Goal: Information Seeking & Learning: Learn about a topic

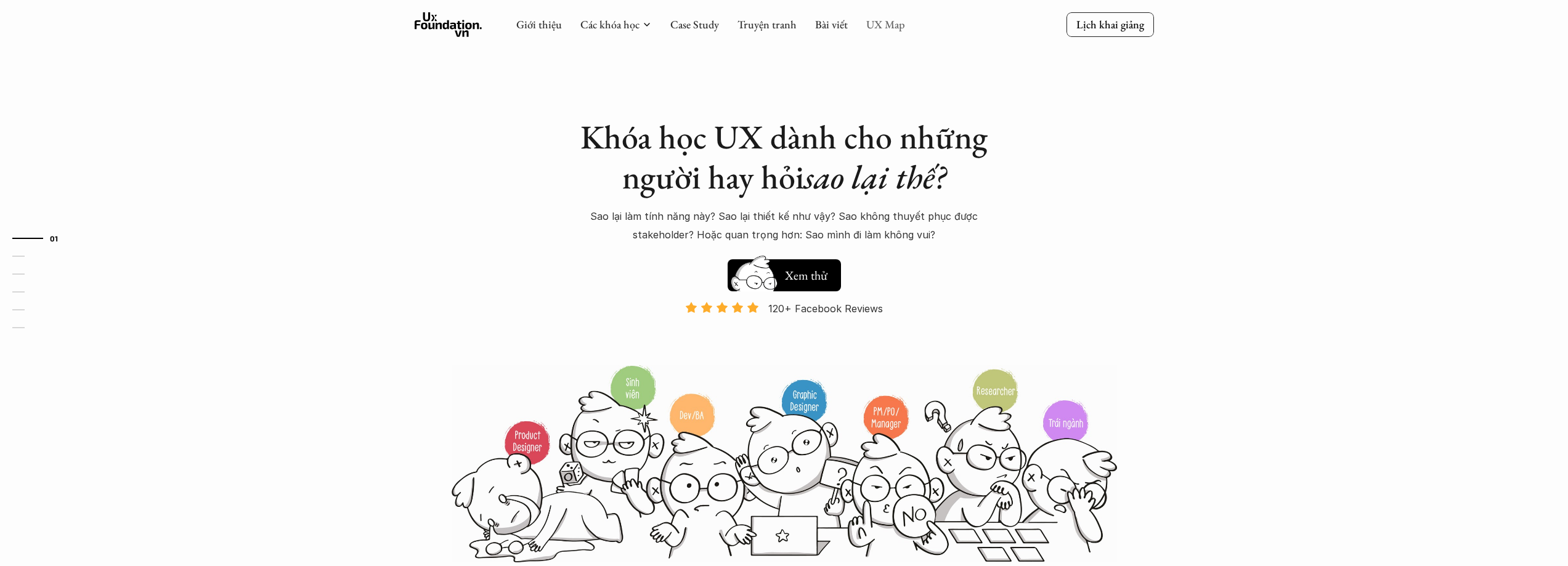
click at [896, 19] on link "UX Map" at bounding box center [885, 24] width 39 height 14
click at [885, 27] on link "UX Map" at bounding box center [885, 24] width 39 height 14
click at [820, 22] on link "Bài viết" at bounding box center [831, 24] width 33 height 14
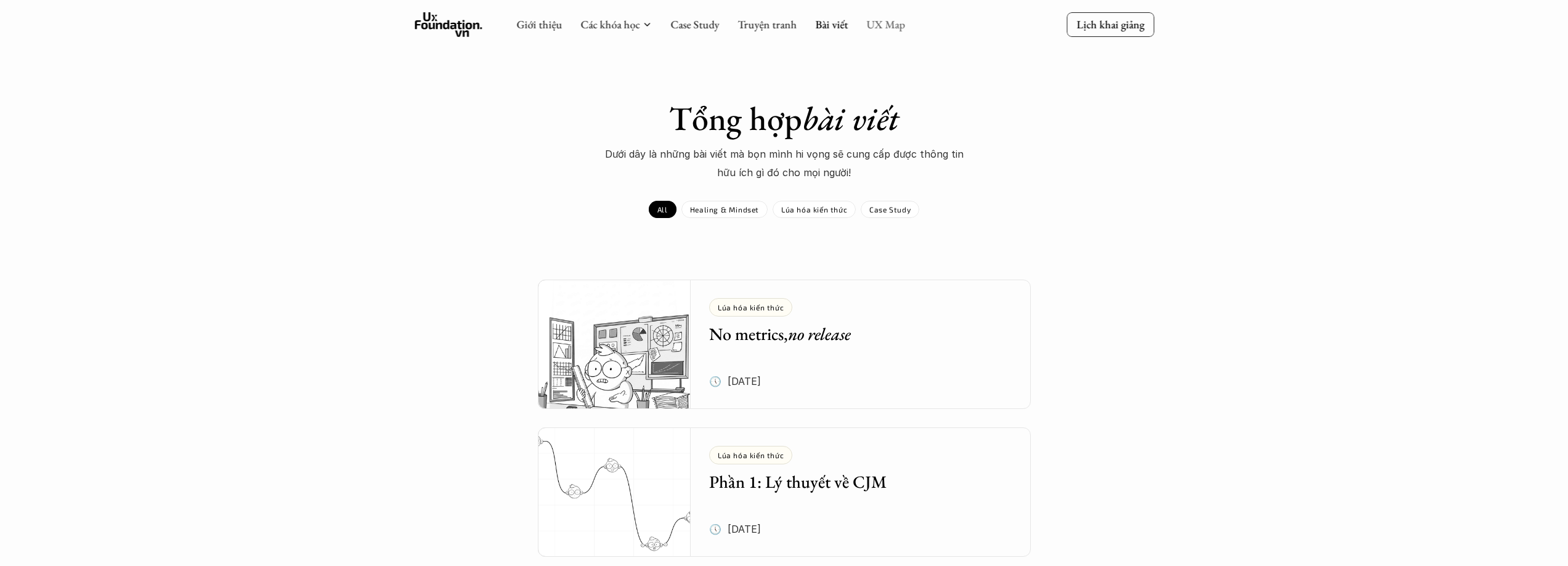
click at [887, 30] on link "UX Map" at bounding box center [885, 24] width 39 height 14
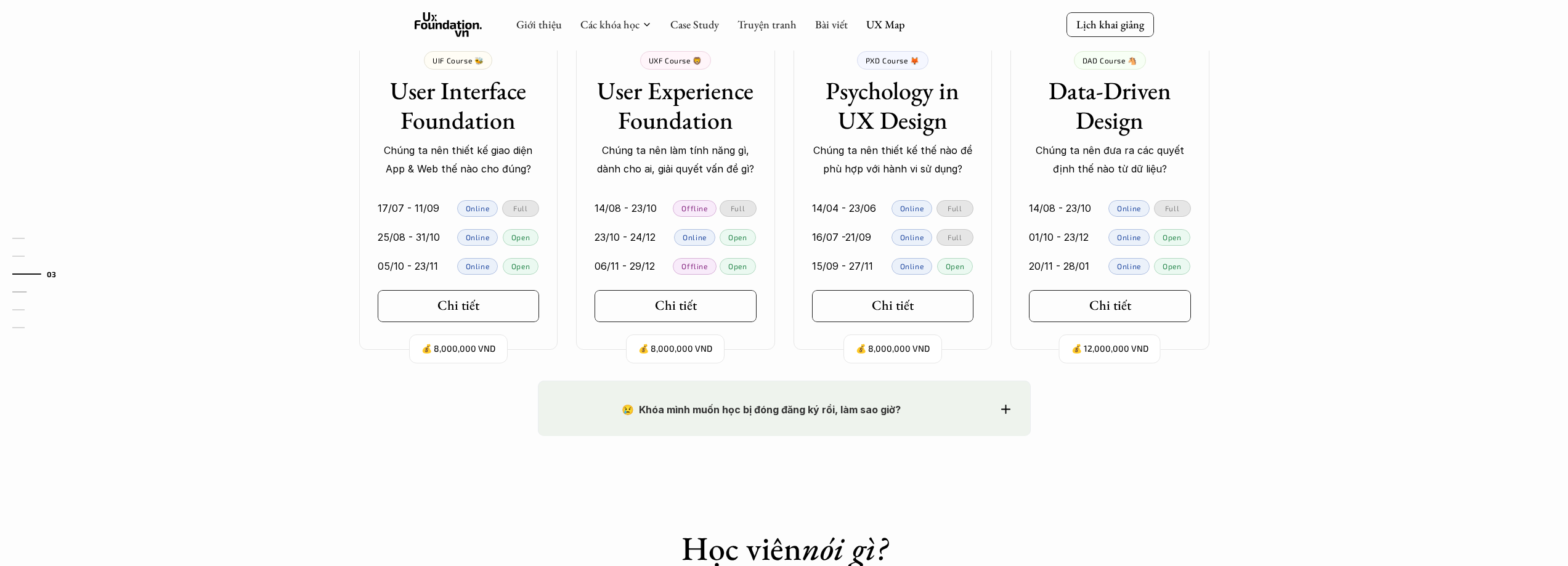
scroll to position [1171, 0]
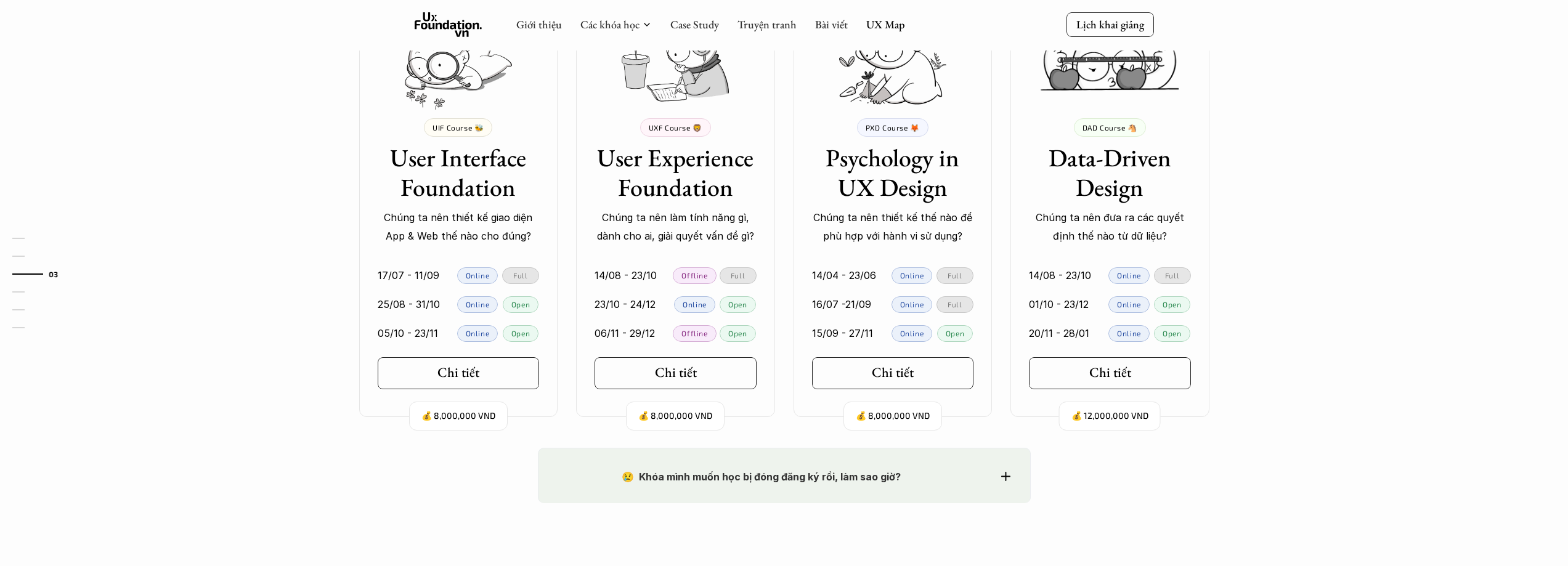
click at [1104, 195] on h3 "Data-Driven Design" at bounding box center [1110, 172] width 162 height 59
click at [1098, 372] on h5 "Chi tiết" at bounding box center [1105, 373] width 42 height 16
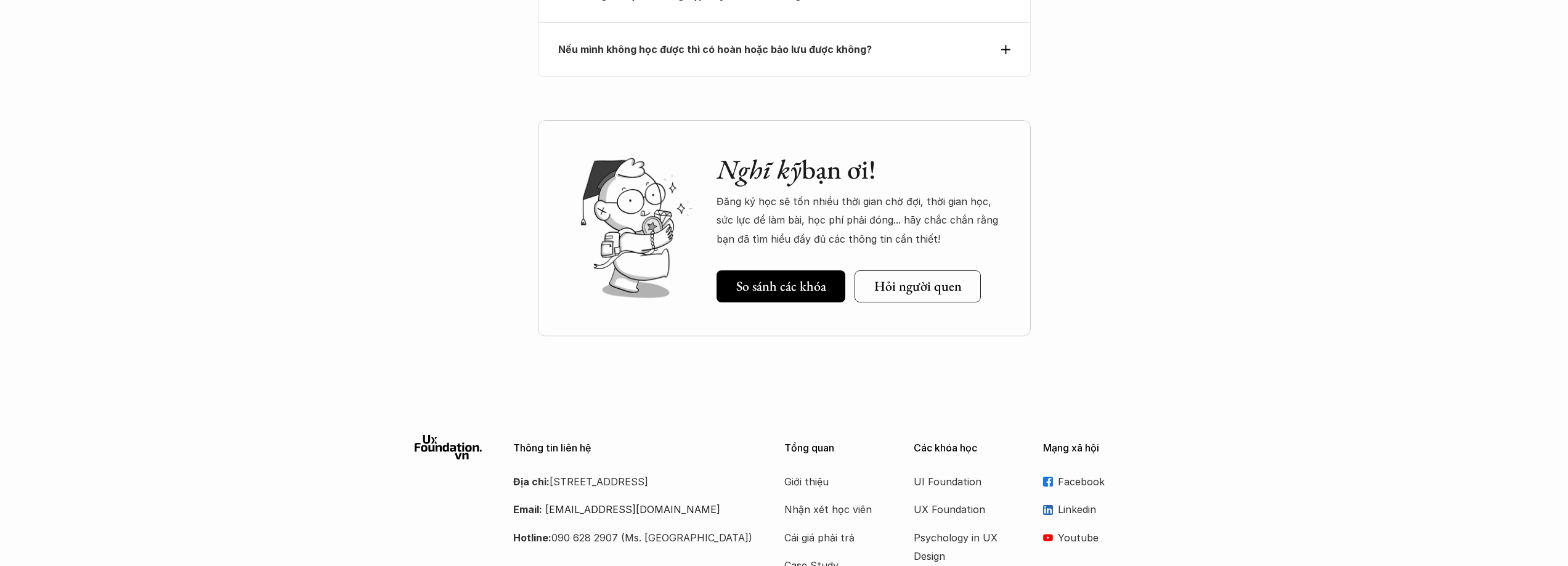
scroll to position [4935, 0]
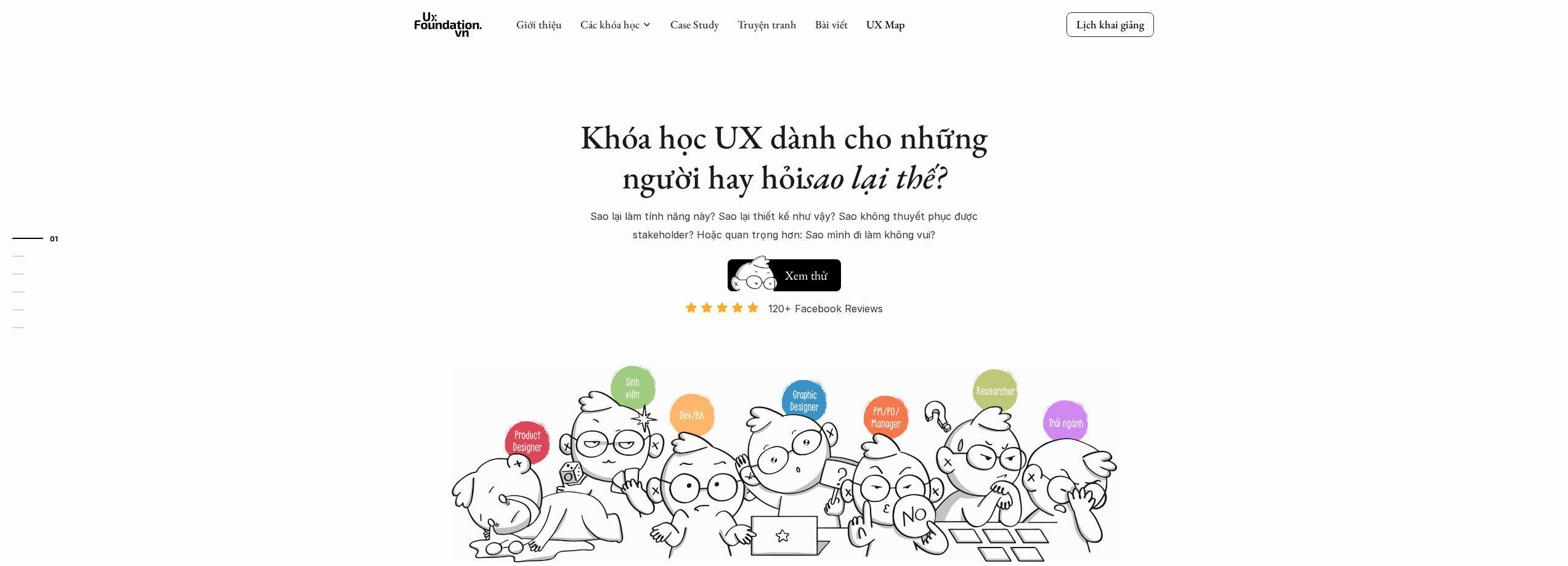
click at [830, 33] on div "Giới thiệu Các khóa học Case Study Truyện tranh Bài viết UX Map" at bounding box center [710, 24] width 389 height 24
click at [832, 28] on link "Bài viết" at bounding box center [831, 24] width 33 height 14
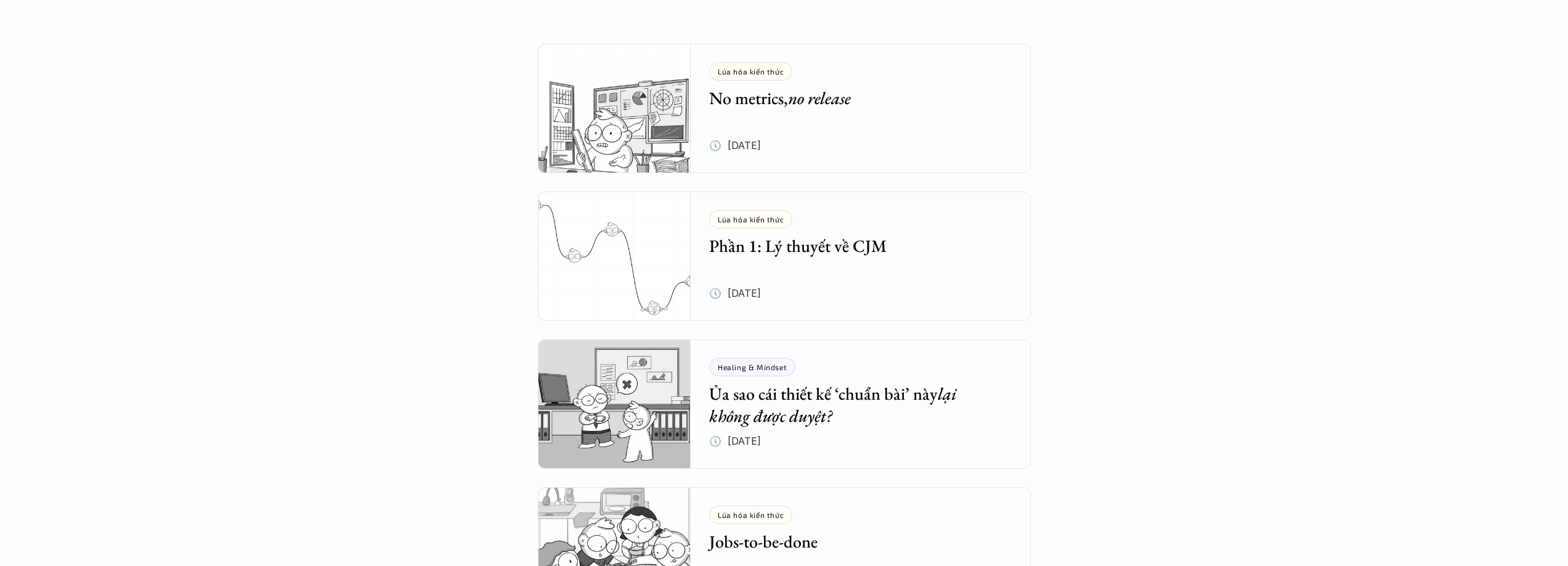
scroll to position [247, 0]
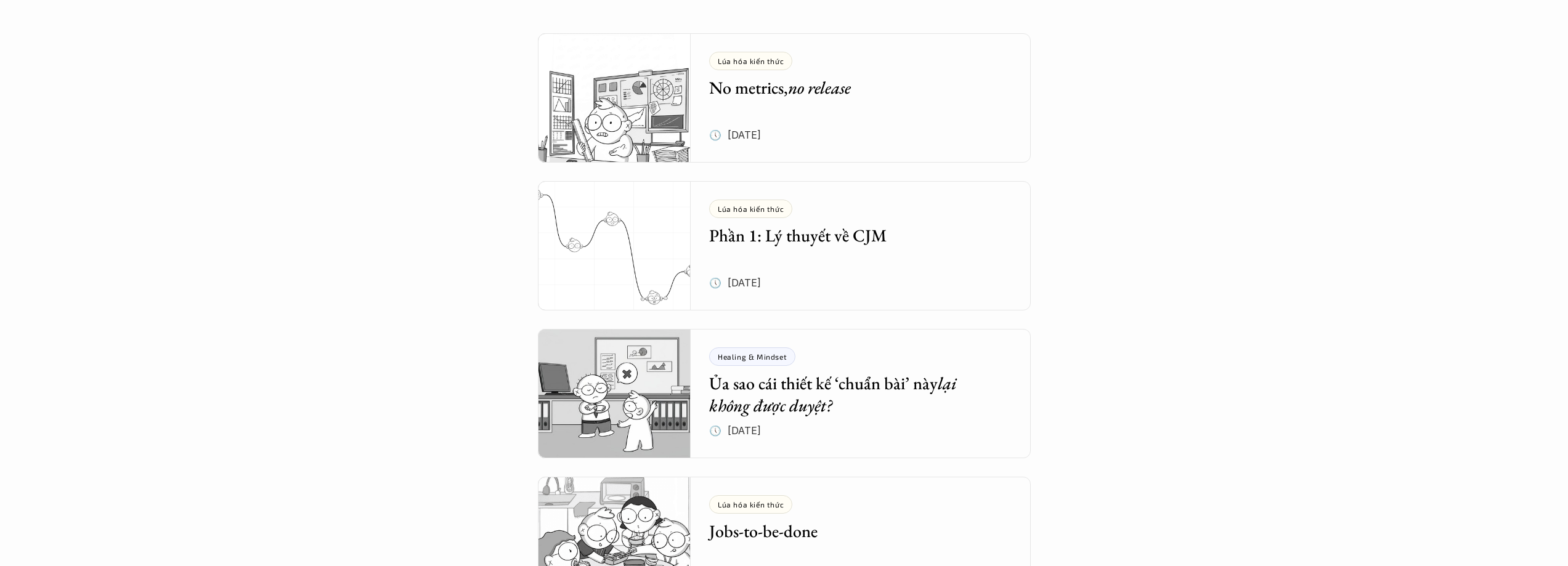
click at [829, 234] on h5 "Phần 1: Lý thuyết về CJM" at bounding box center [851, 235] width 285 height 22
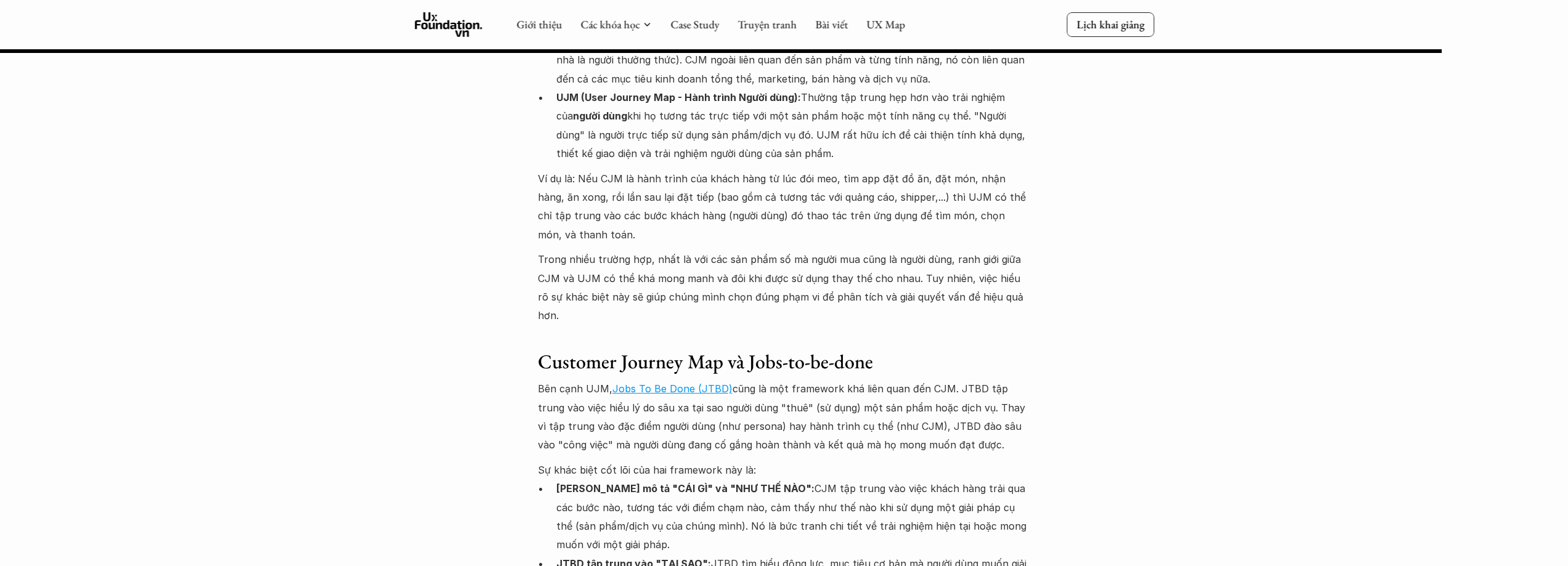
scroll to position [8626, 0]
